Goal: Task Accomplishment & Management: Manage account settings

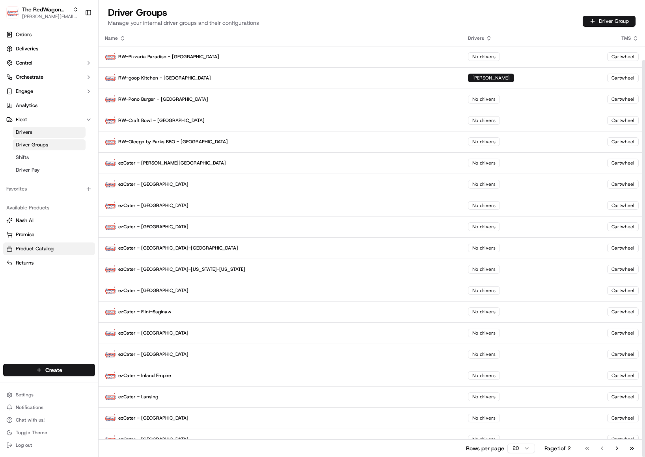
scroll to position [32, 0]
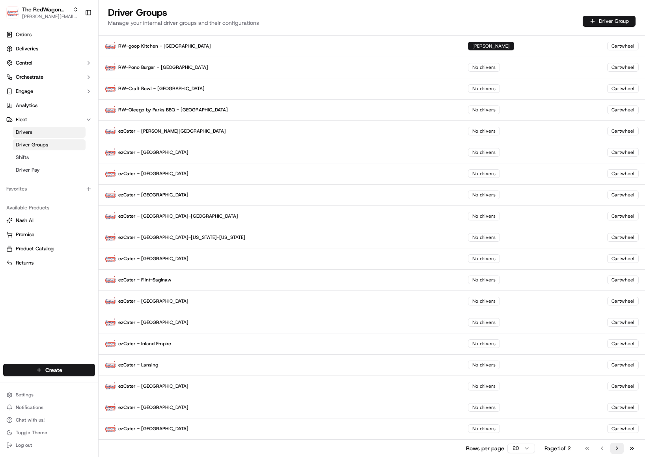
click at [615, 449] on button "Go to next page" at bounding box center [616, 448] width 13 height 11
click at [615, 449] on div "Name Drivers TMS RW-Pizzaria Paradiso - DC No drivers Cartwheel RW-goop Kitchen…" at bounding box center [372, 243] width 546 height 427
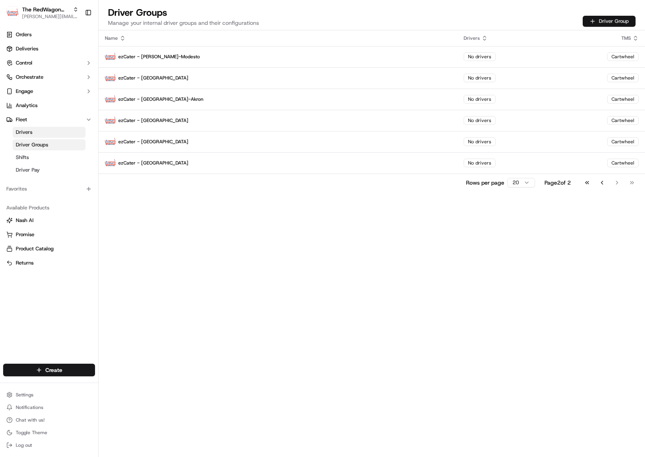
click at [606, 23] on button "Driver Group" at bounding box center [608, 21] width 53 height 11
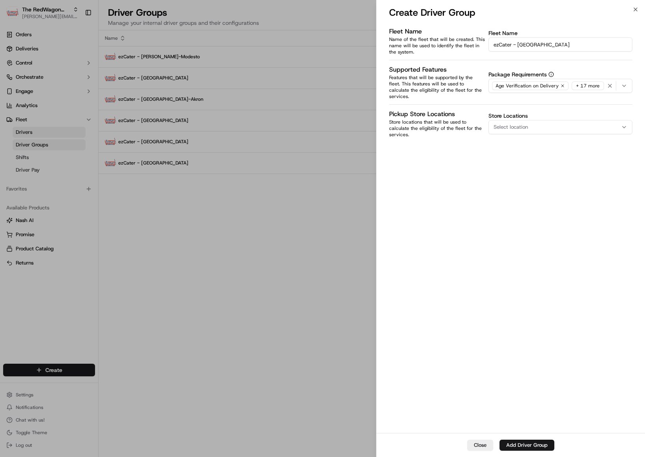
click at [524, 124] on span "Select location" at bounding box center [510, 127] width 34 height 7
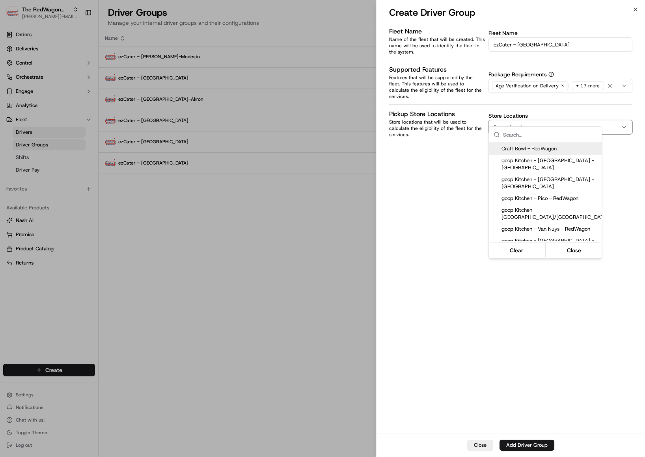
click at [537, 45] on div at bounding box center [322, 228] width 645 height 457
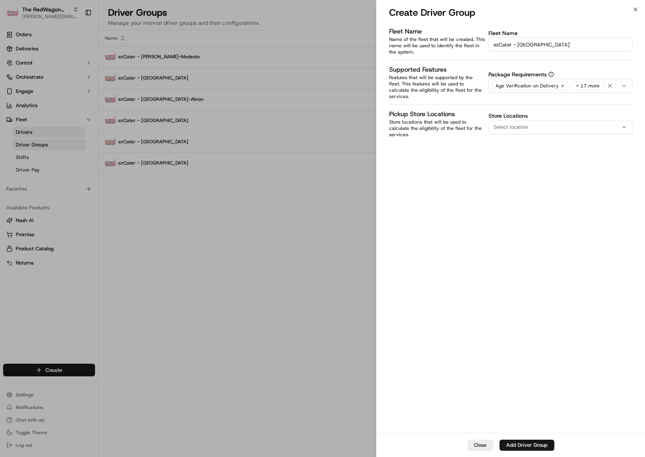
click at [537, 45] on body "The RedWagon Delivers [EMAIL_ADDRESS][DOMAIN_NAME] Toggle Sidebar Orders Delive…" at bounding box center [322, 228] width 645 height 457
click at [537, 45] on input "ezCater - [GEOGRAPHIC_DATA]" at bounding box center [560, 44] width 144 height 14
type input "ezCater - [GEOGRAPHIC_DATA]"
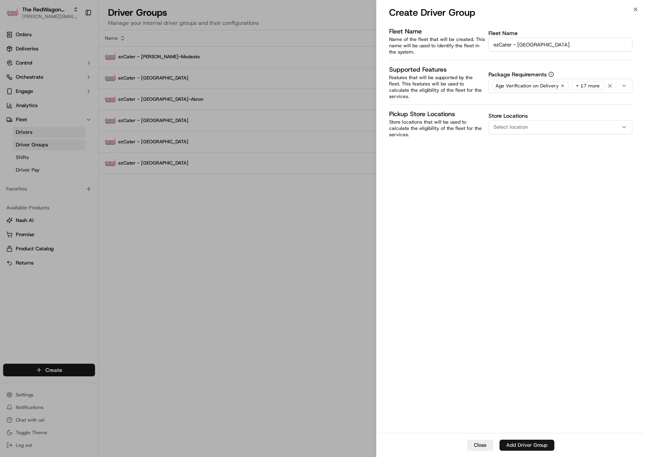
click at [518, 444] on button "Add Driver Group" at bounding box center [526, 445] width 55 height 11
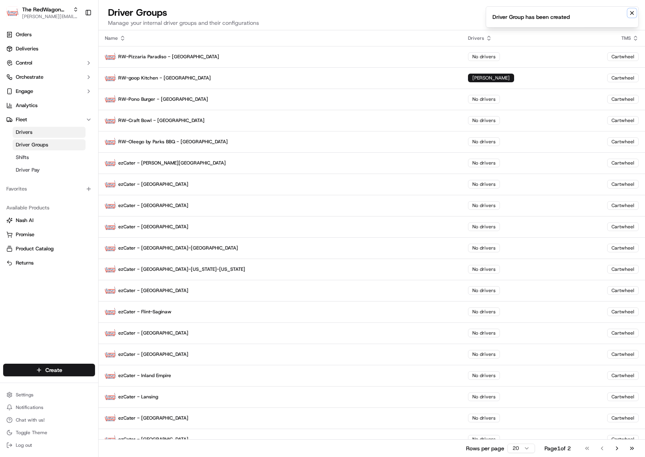
click at [632, 13] on icon "Notifications (F8)" at bounding box center [631, 12] width 3 height 3
click at [589, 19] on button "Driver Group" at bounding box center [608, 21] width 53 height 11
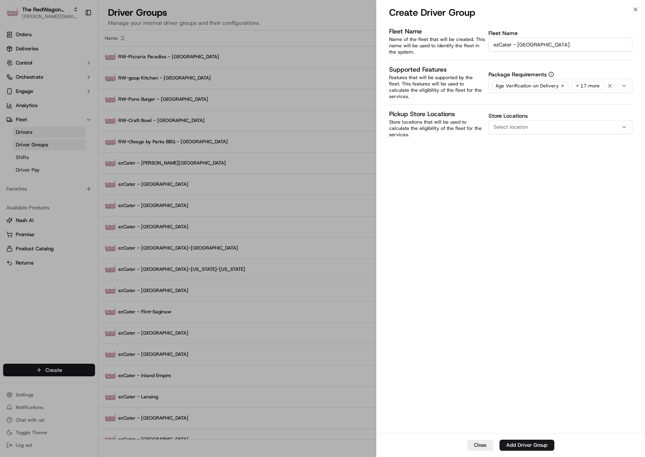
click at [542, 46] on input "ezCater - [GEOGRAPHIC_DATA]" at bounding box center [560, 44] width 144 height 14
click at [534, 44] on input "ezCater - [GEOGRAPHIC_DATA]" at bounding box center [560, 44] width 144 height 14
type input "ezCater - [GEOGRAPHIC_DATA][PERSON_NAME]"
click at [538, 445] on button "Add Driver Group" at bounding box center [526, 445] width 55 height 11
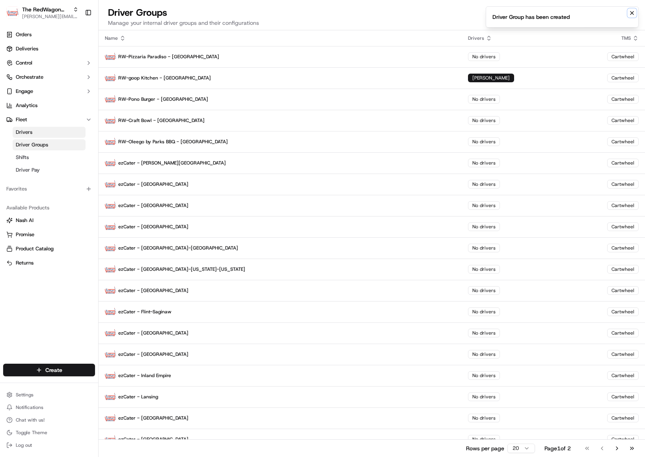
click at [632, 13] on icon "Notifications (F8)" at bounding box center [631, 12] width 3 height 3
click at [602, 20] on button "Driver Group" at bounding box center [608, 21] width 53 height 11
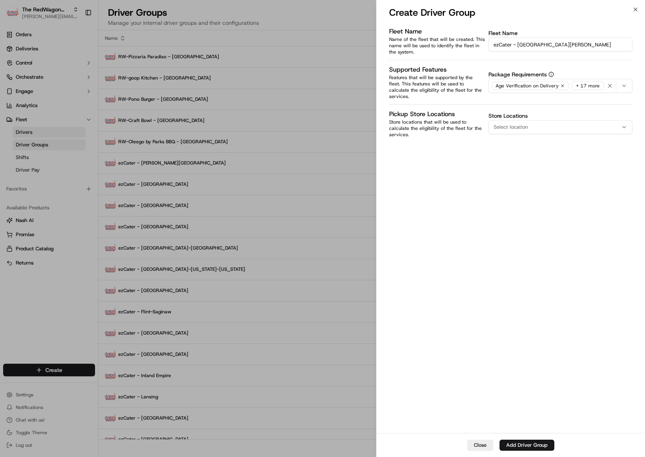
drag, startPoint x: 526, startPoint y: 43, endPoint x: 565, endPoint y: 43, distance: 39.8
click at [565, 43] on input "ezCater - [GEOGRAPHIC_DATA][PERSON_NAME]" at bounding box center [560, 44] width 144 height 14
type input "ezCater - [GEOGRAPHIC_DATA][PERSON_NAME]"
click at [525, 449] on button "Add Driver Group" at bounding box center [526, 445] width 55 height 11
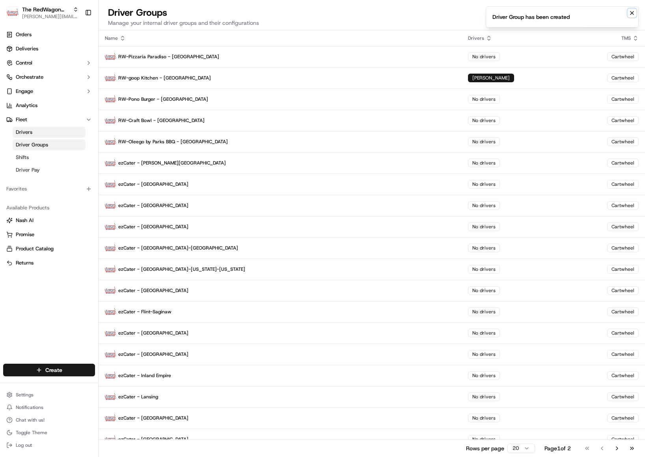
click at [633, 14] on icon "Notifications (F8)" at bounding box center [631, 13] width 6 height 6
click at [615, 21] on button "Driver Group" at bounding box center [608, 21] width 53 height 11
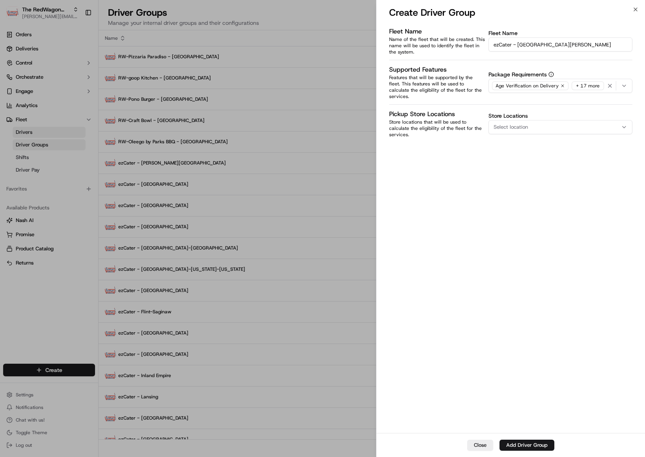
drag, startPoint x: 519, startPoint y: 46, endPoint x: 539, endPoint y: 44, distance: 20.6
click at [539, 44] on input "ezCater - [GEOGRAPHIC_DATA][PERSON_NAME]" at bounding box center [560, 44] width 144 height 14
click at [548, 46] on input "ezCater - [GEOGRAPHIC_DATA][PERSON_NAME]" at bounding box center [560, 44] width 144 height 14
type input "ezCater - [GEOGRAPHIC_DATA]"
click at [526, 445] on button "Add Driver Group" at bounding box center [526, 445] width 55 height 11
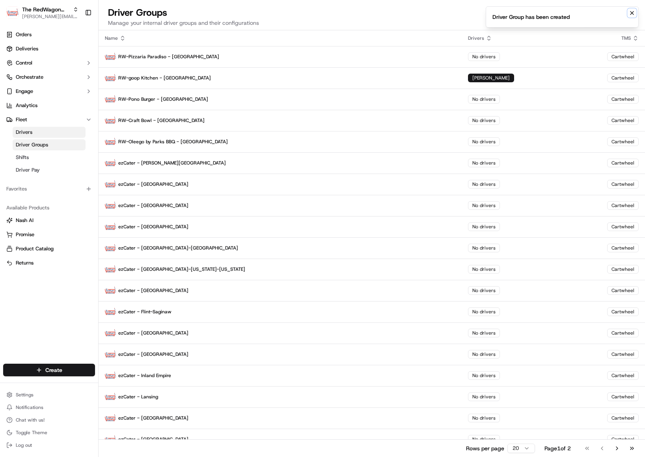
click at [634, 13] on icon "Notifications (F8)" at bounding box center [631, 13] width 6 height 6
click at [606, 19] on button "Driver Group" at bounding box center [608, 21] width 53 height 11
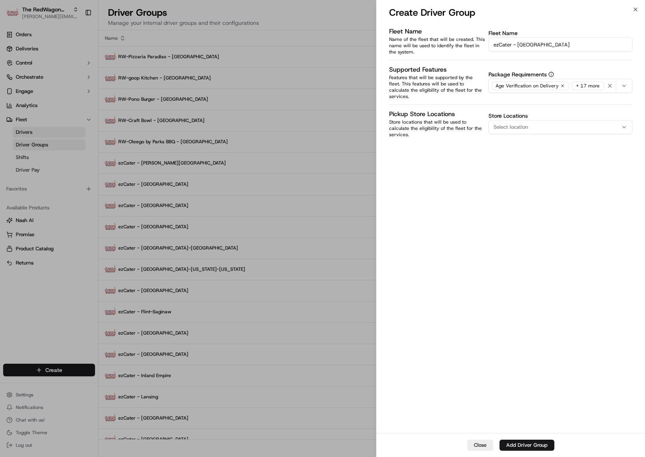
click at [532, 44] on input "ezCater - [GEOGRAPHIC_DATA]" at bounding box center [560, 44] width 144 height 14
click at [533, 44] on input "ezCater - [GEOGRAPHIC_DATA]" at bounding box center [560, 44] width 144 height 14
type input "ezCater - [GEOGRAPHIC_DATA][US_STATE]"
click at [520, 447] on button "Add Driver Group" at bounding box center [526, 445] width 55 height 11
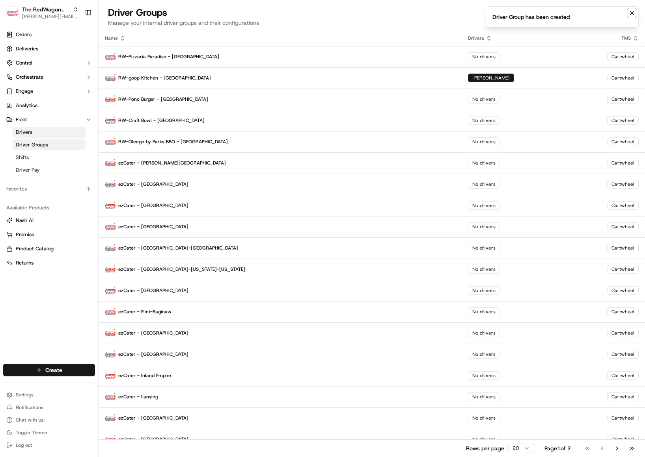
click at [633, 13] on icon "Notifications (F8)" at bounding box center [631, 13] width 6 height 6
click at [600, 20] on button "Driver Group" at bounding box center [608, 21] width 53 height 11
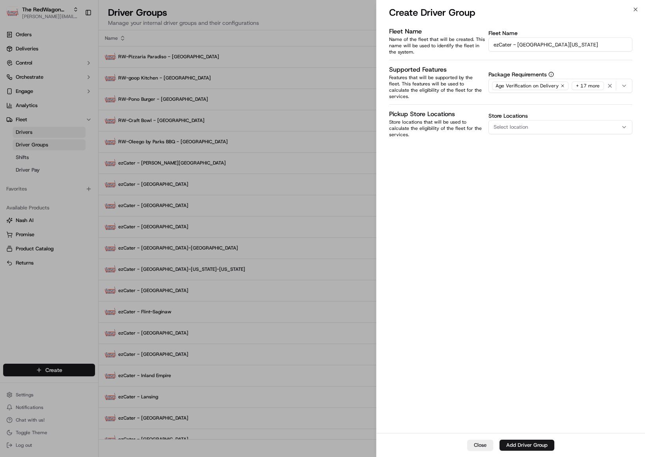
click at [521, 124] on span "Select location" at bounding box center [510, 127] width 34 height 7
type input "Visalia"
drag, startPoint x: 522, startPoint y: 136, endPoint x: 471, endPoint y: 138, distance: 50.9
click at [471, 138] on body "The RedWagon Delivers [EMAIL_ADDRESS][DOMAIN_NAME] Toggle Sidebar Orders Delive…" at bounding box center [322, 228] width 645 height 457
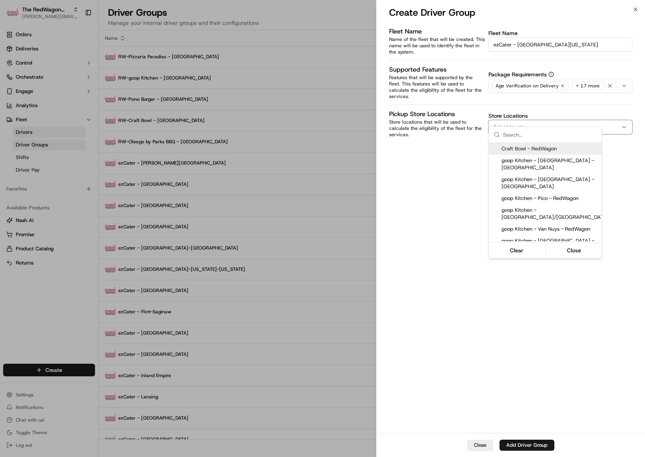
drag, startPoint x: 522, startPoint y: 48, endPoint x: 522, endPoint y: 43, distance: 4.7
click at [522, 46] on div at bounding box center [322, 228] width 645 height 457
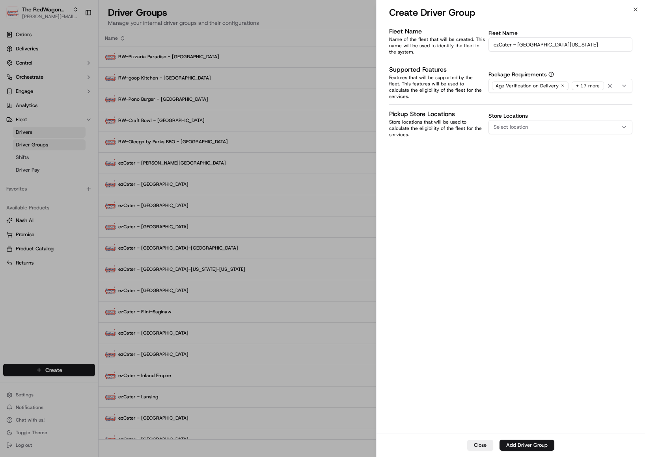
drag, startPoint x: 519, startPoint y: 44, endPoint x: 554, endPoint y: 43, distance: 34.7
click at [554, 43] on input "ezCater - [GEOGRAPHIC_DATA][US_STATE]" at bounding box center [560, 44] width 144 height 14
paste input "Visalia"
type input "ezCater - Visalia"
click at [463, 253] on div "Fleet Name Name of the fleet that will be created. This name will be used to id…" at bounding box center [510, 229] width 268 height 408
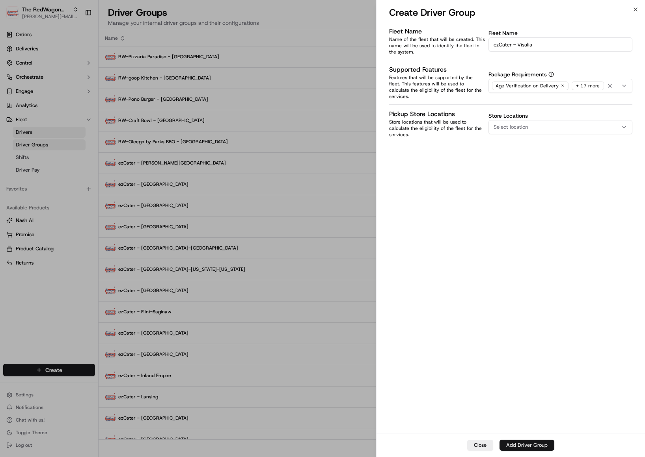
drag, startPoint x: 526, startPoint y: 446, endPoint x: 526, endPoint y: 442, distance: 4.0
click at [527, 446] on button "Add Driver Group" at bounding box center [526, 445] width 55 height 11
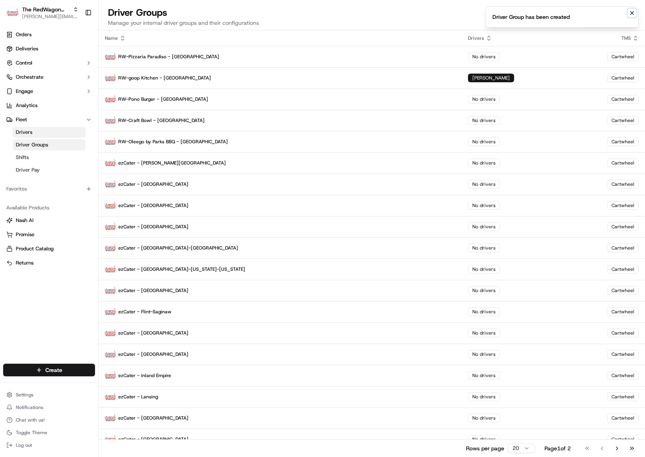
click at [632, 15] on icon "Notifications (F8)" at bounding box center [631, 13] width 6 height 6
click at [617, 19] on button "Driver Group" at bounding box center [608, 21] width 53 height 11
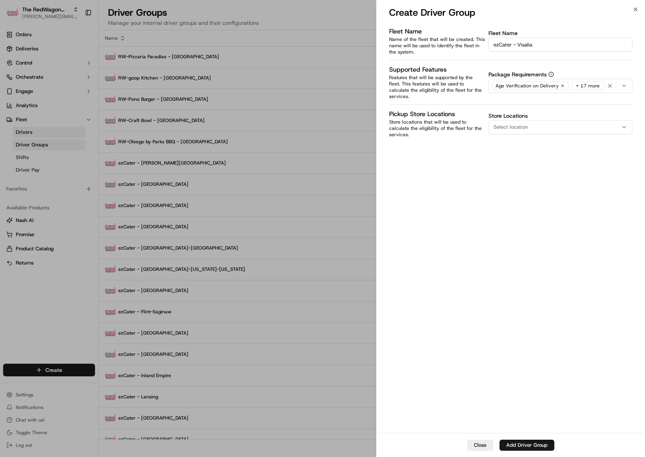
click at [526, 43] on input "ezCater - Visalia" at bounding box center [560, 44] width 144 height 14
type input "ezCater - [GEOGRAPHIC_DATA][PERSON_NAME]"
click at [518, 448] on button "Add Driver Group" at bounding box center [526, 445] width 55 height 11
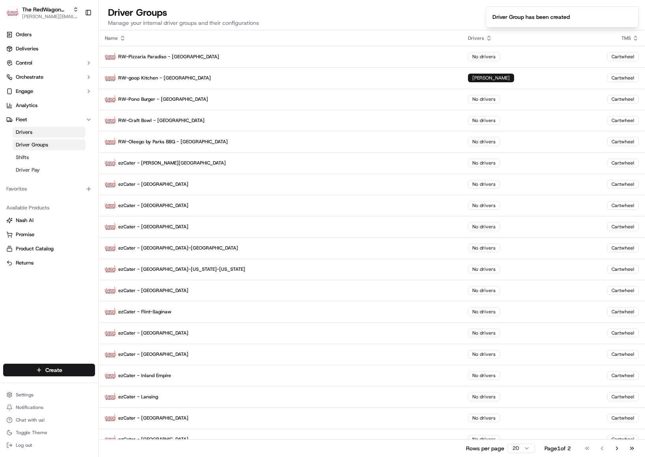
click at [123, 40] on icon at bounding box center [122, 38] width 6 height 6
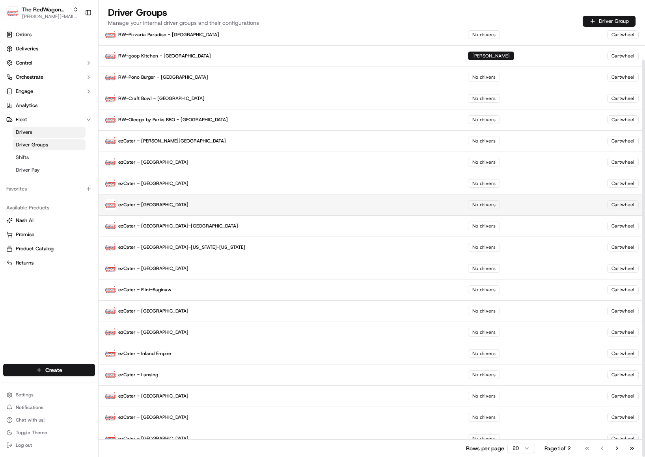
scroll to position [32, 0]
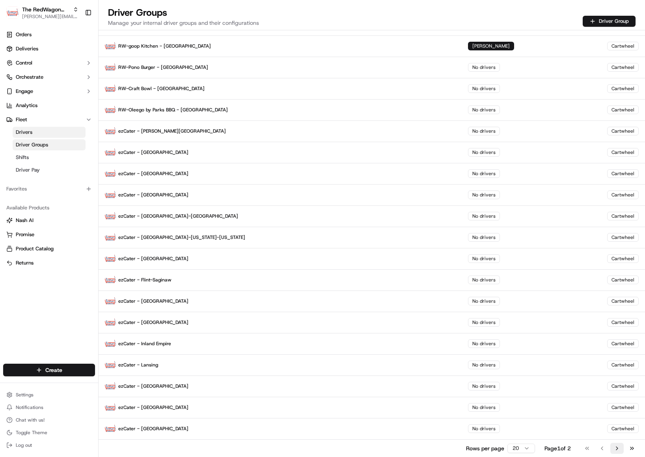
click at [616, 450] on button "Go to next page" at bounding box center [616, 448] width 13 height 11
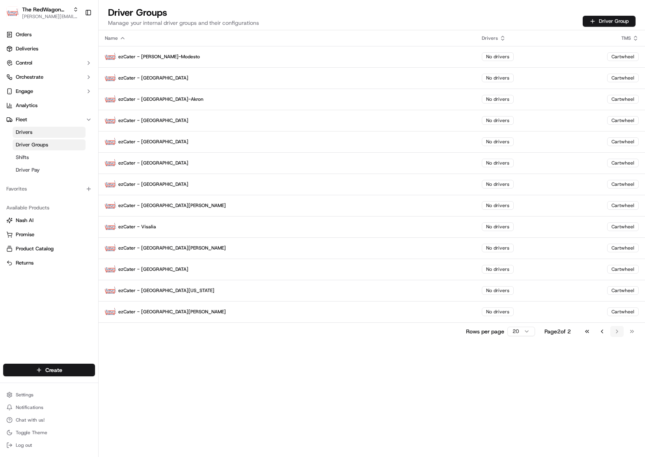
scroll to position [0, 0]
click at [111, 40] on div "Name" at bounding box center [287, 38] width 364 height 6
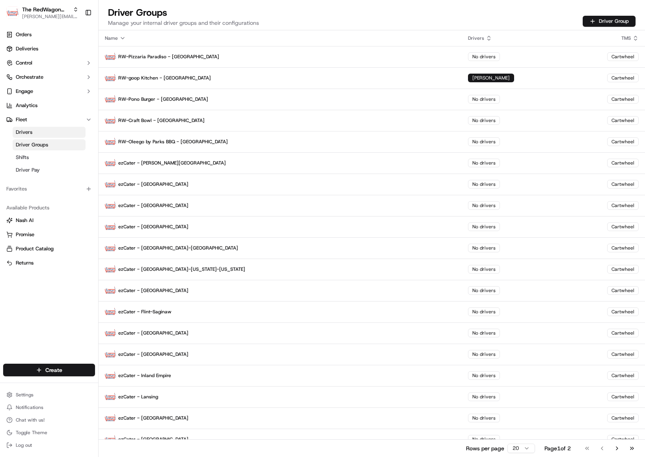
click at [111, 40] on div "Name" at bounding box center [280, 38] width 350 height 6
click at [614, 451] on button "Go to next page" at bounding box center [616, 448] width 13 height 11
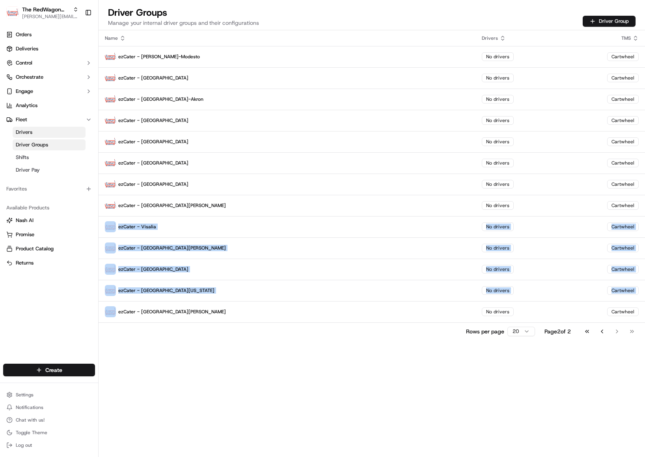
drag, startPoint x: 307, startPoint y: 227, endPoint x: 301, endPoint y: 340, distance: 113.3
click at [303, 326] on div "Name Drivers TMS ezCater - [PERSON_NAME]-Modesto No drivers Cartwheel ezCater -…" at bounding box center [372, 185] width 546 height 310
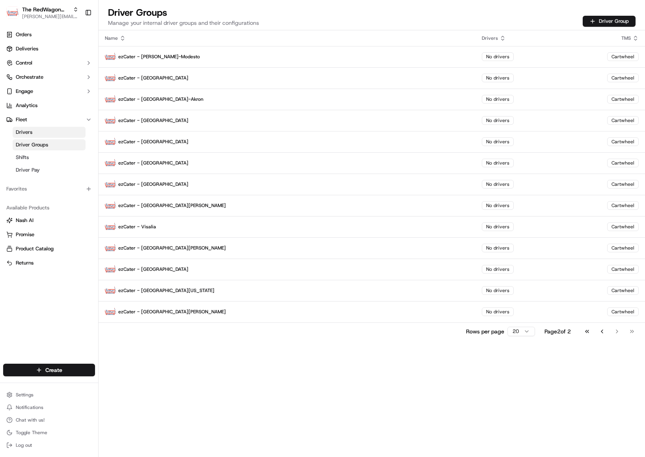
click at [303, 357] on div "Name Drivers TMS ezCater - [PERSON_NAME]-Modesto No drivers Cartwheel ezCater -…" at bounding box center [372, 243] width 546 height 427
click at [123, 38] on icon at bounding box center [122, 38] width 6 height 6
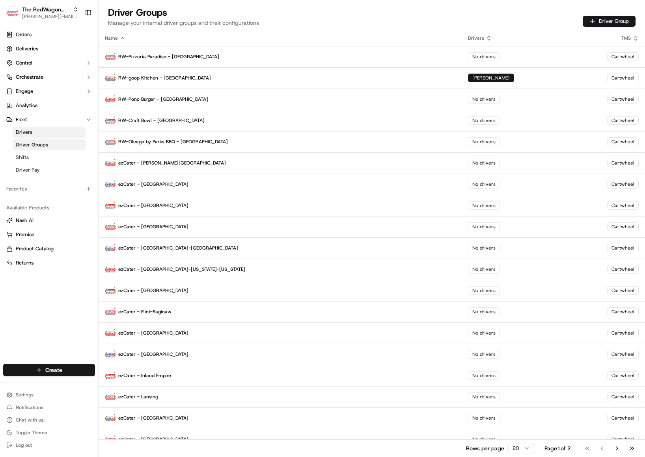
click at [123, 38] on icon at bounding box center [122, 38] width 3 height 2
click at [123, 38] on icon at bounding box center [122, 38] width 6 height 6
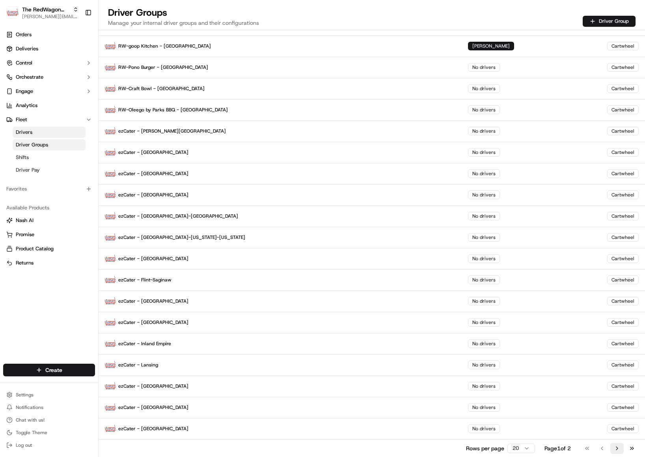
click at [619, 451] on button "Go to next page" at bounding box center [616, 448] width 13 height 11
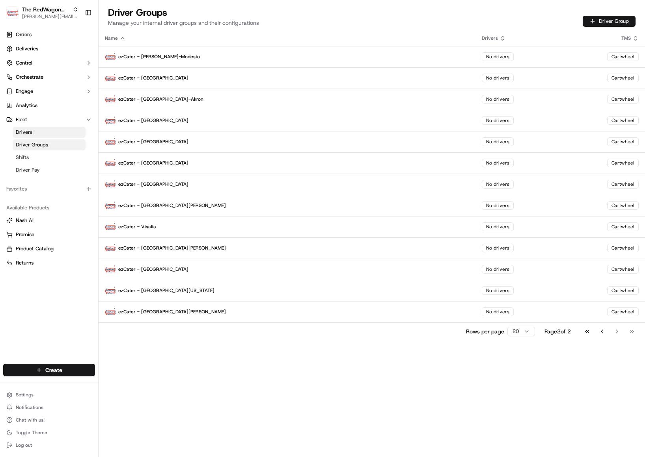
scroll to position [0, 0]
